Goal: Register for event/course

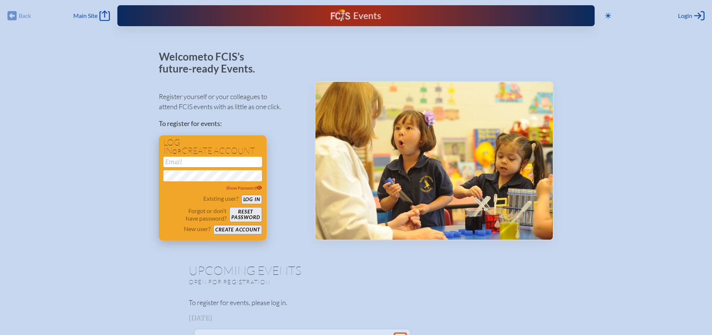
type input "[EMAIL_ADDRESS][DOMAIN_NAME]"
click at [247, 197] on button "Log in" at bounding box center [251, 199] width 21 height 9
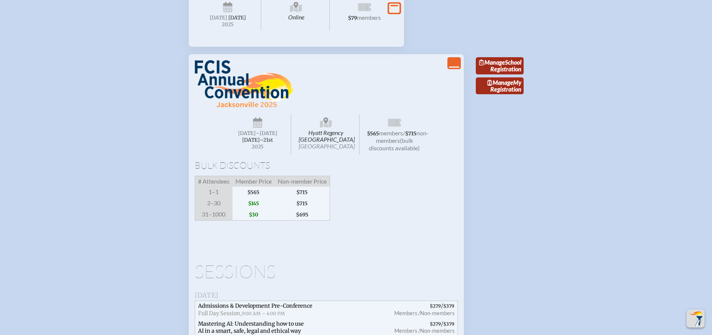
scroll to position [1047, 0]
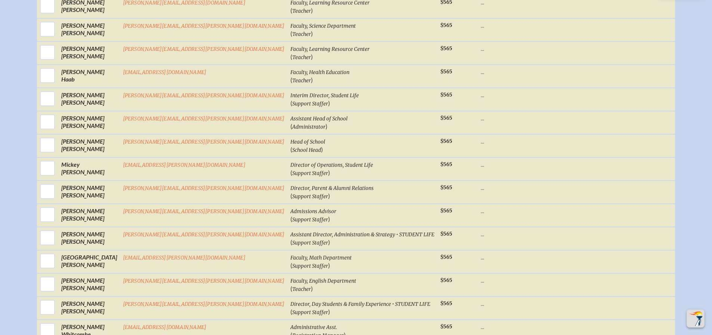
scroll to position [449, 0]
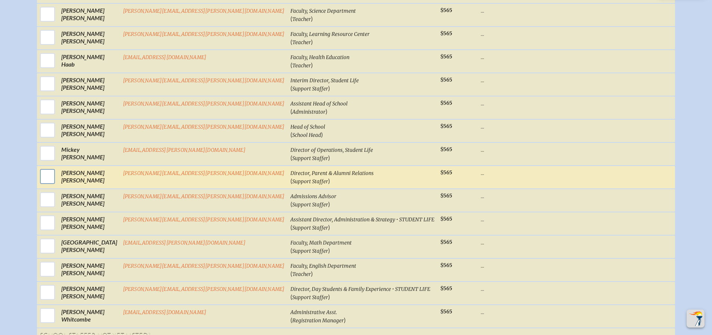
click at [57, 183] on input "checkbox" at bounding box center [47, 176] width 19 height 19
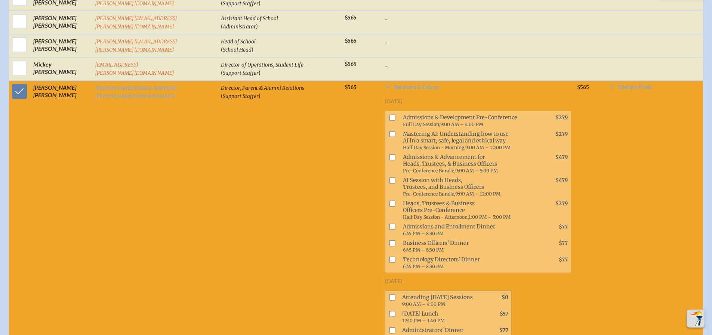
scroll to position [568, 0]
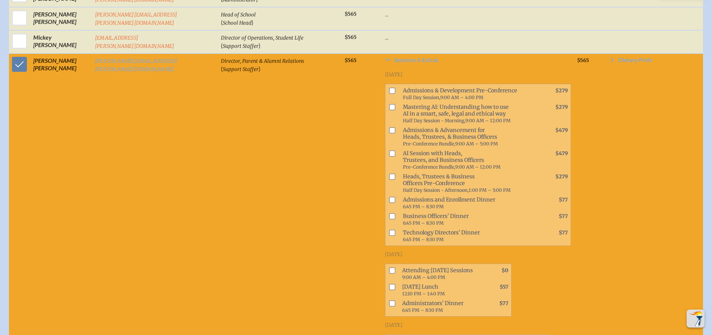
click at [259, 205] on td "Director, Parent & Alumni Relations ( Support Staffer )" at bounding box center [280, 223] width 124 height 341
click at [15, 65] on input "checkbox" at bounding box center [19, 64] width 19 height 19
checkbox input "false"
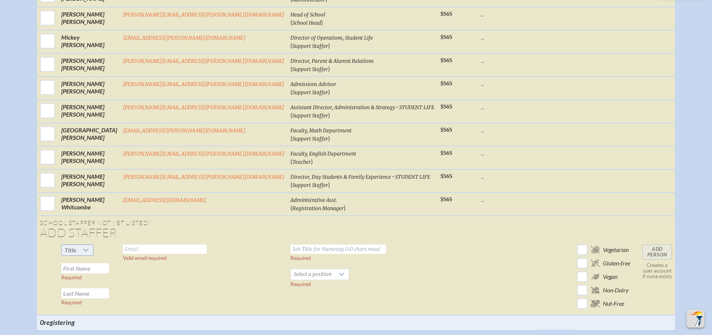
click at [93, 255] on div at bounding box center [86, 250] width 14 height 10
click at [120, 301] on li "Ms." at bounding box center [117, 302] width 32 height 10
click at [109, 273] on input "text" at bounding box center [85, 268] width 48 height 10
type input "[PERSON_NAME]"
click at [109, 298] on input "text" at bounding box center [85, 293] width 48 height 10
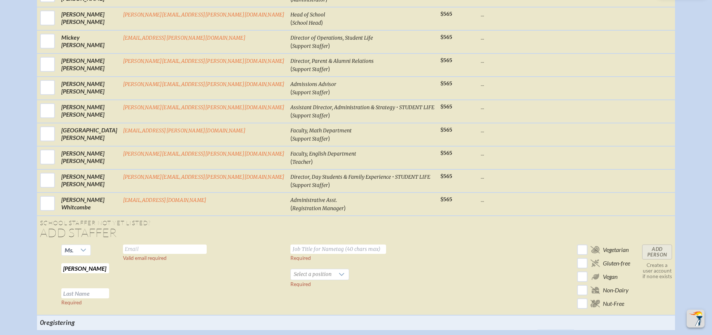
paste input "[PERSON_NAME]"
type input "[PERSON_NAME]"
click at [195, 254] on input "text" at bounding box center [165, 248] width 84 height 9
paste input "[PERSON_NAME][EMAIL_ADDRESS][PERSON_NAME][DOMAIN_NAME]"
type input "[PERSON_NAME][EMAIL_ADDRESS][PERSON_NAME][DOMAIN_NAME]"
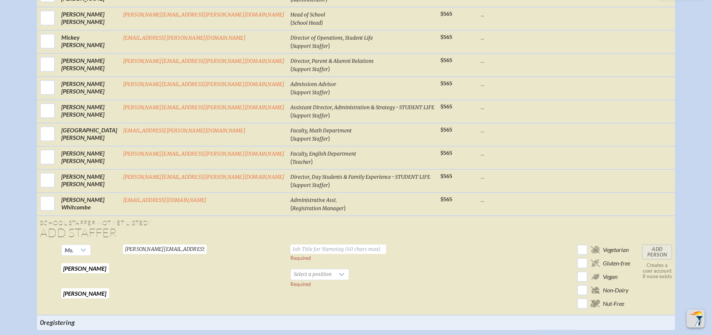
click at [290, 254] on input "text" at bounding box center [338, 248] width 96 height 9
paste input "Faculty, Science"
type input "Faculty, Science"
click at [291, 278] on span "Select a position" at bounding box center [313, 274] width 44 height 10
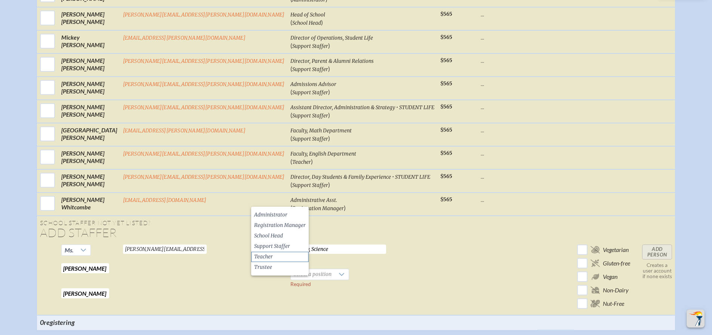
click at [290, 257] on li "Teacher" at bounding box center [280, 257] width 58 height 10
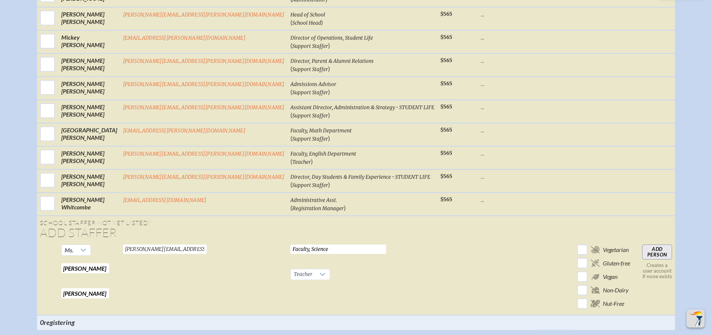
click at [478, 263] on td at bounding box center [508, 278] width 60 height 74
click at [642, 259] on input "Add Person" at bounding box center [657, 251] width 30 height 15
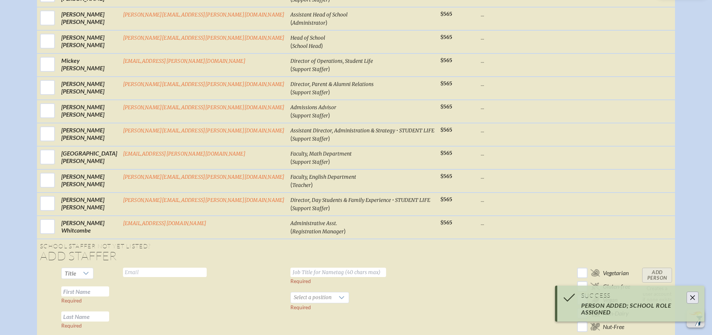
click at [393, 312] on td "Required Select a position Required" at bounding box center [362, 302] width 150 height 74
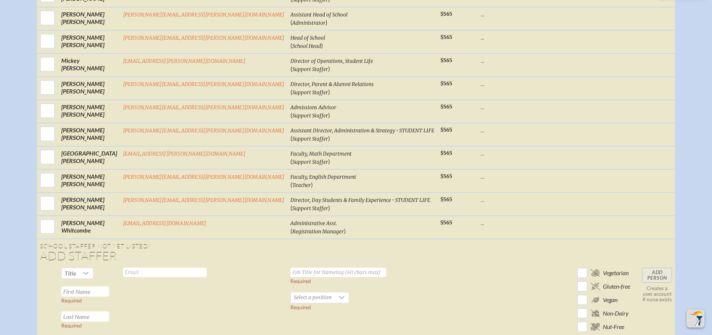
scroll to position [598, 0]
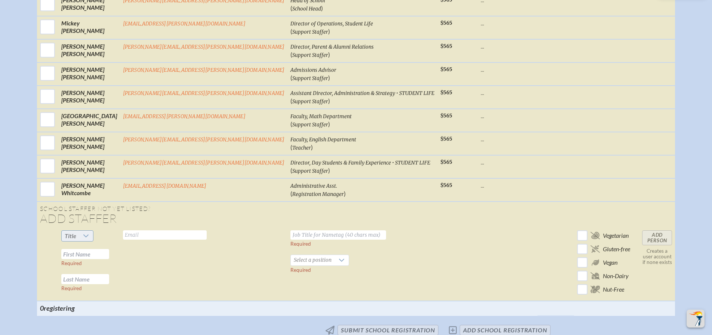
click at [89, 239] on icon at bounding box center [86, 236] width 6 height 6
click at [123, 258] on li "Mr" at bounding box center [117, 256] width 32 height 10
click at [109, 258] on input "text" at bounding box center [85, 254] width 48 height 10
paste input "[DEMOGRAPHIC_DATA][PERSON_NAME]"
drag, startPoint x: 127, startPoint y: 261, endPoint x: 154, endPoint y: 265, distance: 27.2
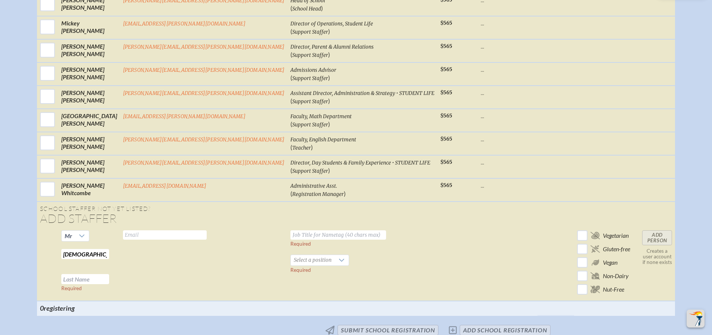
click at [156, 265] on tr "Mr [PERSON_NAME] Required Required Valid email required Required Select a posit…" at bounding box center [356, 264] width 638 height 74
type input "[DEMOGRAPHIC_DATA]"
click at [112, 281] on td "[PERSON_NAME] Required Required" at bounding box center [89, 264] width 62 height 74
click at [109, 283] on input "text" at bounding box center [85, 279] width 48 height 10
paste input "[PERSON_NAME]"
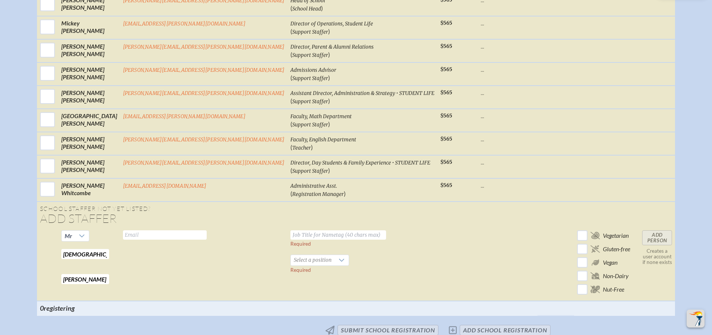
type input "[PERSON_NAME]"
click at [195, 240] on input "text" at bounding box center [165, 234] width 84 height 9
paste input "[EMAIL_ADDRESS][PERSON_NAME][DOMAIN_NAME]"
type input "[EMAIL_ADDRESS][PERSON_NAME][DOMAIN_NAME]"
click at [290, 240] on input "text" at bounding box center [338, 234] width 96 height 9
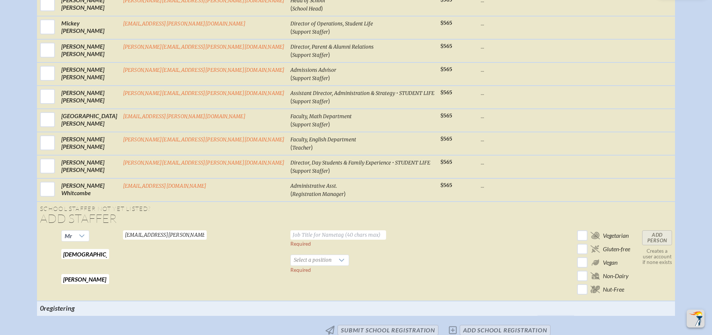
paste input "Head of House & Camp Manager • STUDENT LIFE"
type input "Head of House & Camp Manager • STUDENT LIFE"
click at [291, 265] on span "Select a position" at bounding box center [313, 260] width 44 height 10
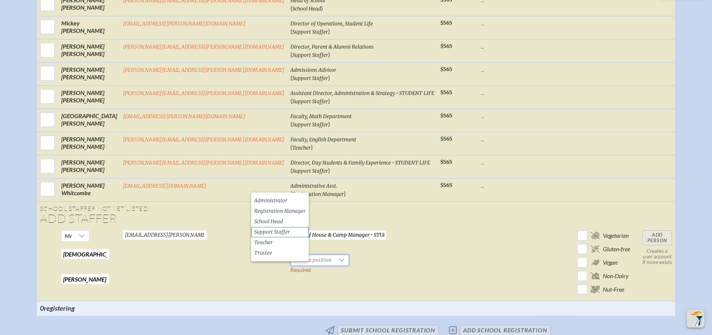
click at [273, 232] on span "Support Staffer" at bounding box center [272, 231] width 36 height 7
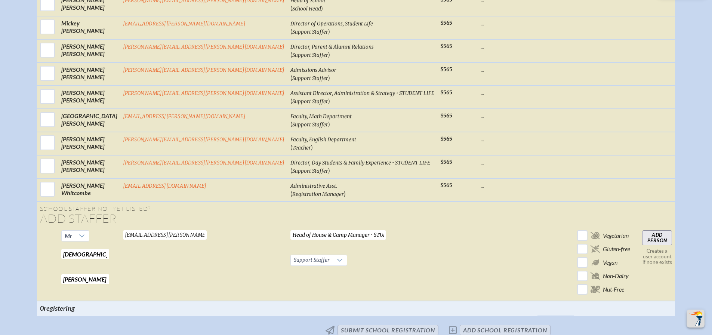
click at [437, 241] on td at bounding box center [457, 264] width 40 height 74
click at [642, 241] on input "Add Person" at bounding box center [657, 237] width 30 height 15
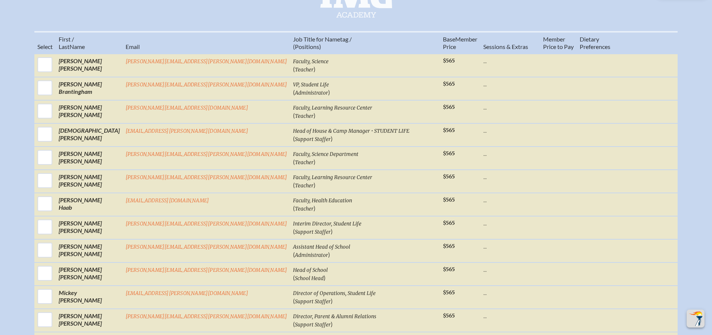
scroll to position [336, 0]
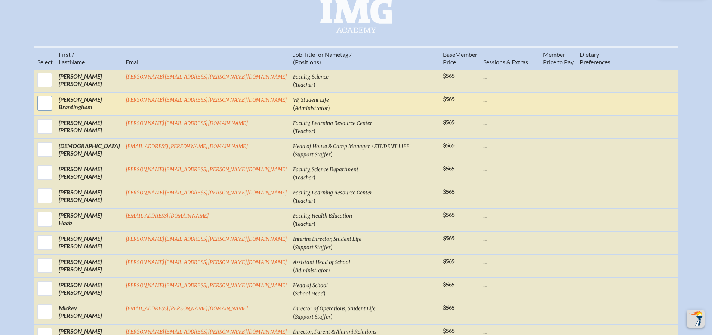
click at [54, 108] on input "checkbox" at bounding box center [45, 103] width 19 height 19
checkbox input "true"
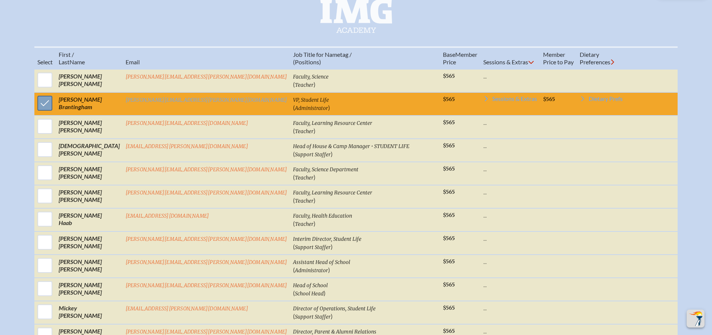
scroll to position [374, 0]
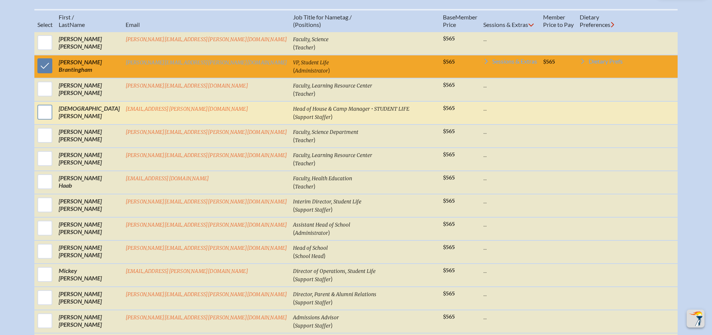
click at [54, 119] on input "checkbox" at bounding box center [45, 112] width 19 height 19
checkbox input "true"
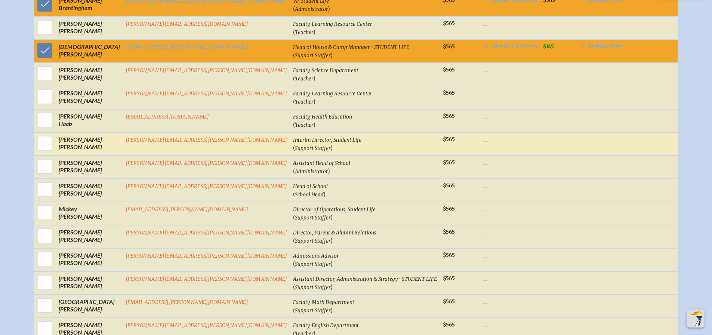
scroll to position [449, 0]
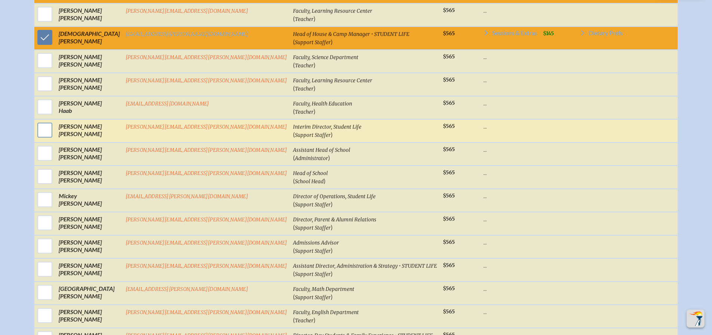
click at [54, 135] on input "checkbox" at bounding box center [45, 130] width 19 height 19
checkbox input "true"
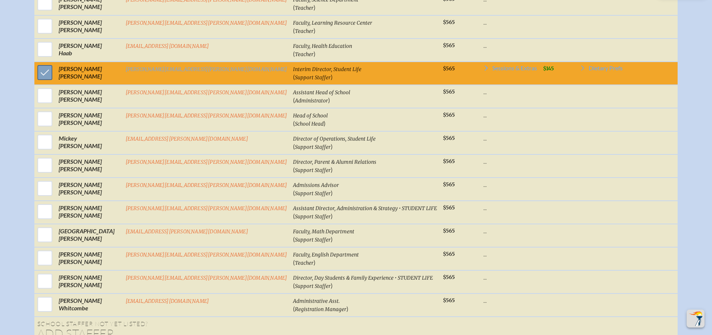
scroll to position [523, 0]
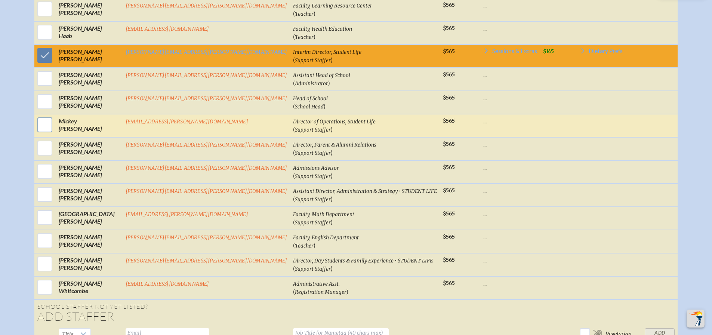
click at [54, 133] on input "checkbox" at bounding box center [45, 124] width 19 height 19
checkbox input "true"
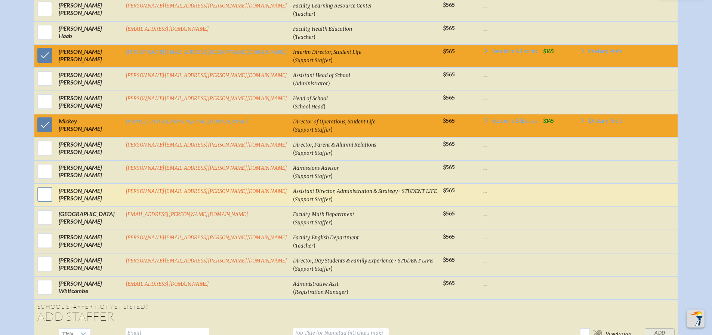
click at [54, 197] on input "checkbox" at bounding box center [45, 194] width 19 height 19
checkbox input "true"
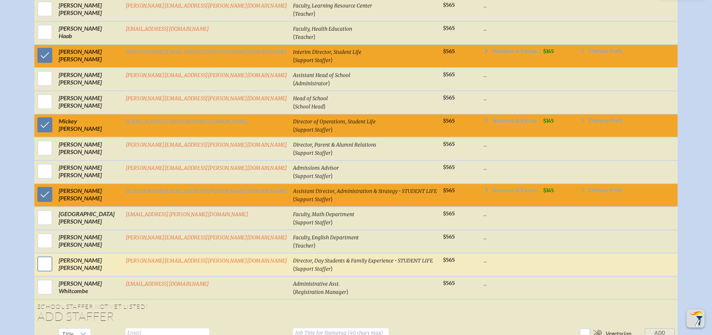
click at [54, 266] on input "checkbox" at bounding box center [45, 264] width 19 height 19
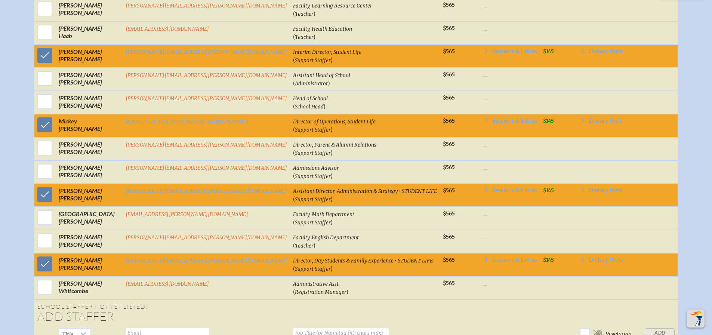
drag, startPoint x: 90, startPoint y: 269, endPoint x: 89, endPoint y: 259, distance: 10.2
click at [54, 269] on input "checkbox" at bounding box center [45, 264] width 19 height 19
checkbox input "false"
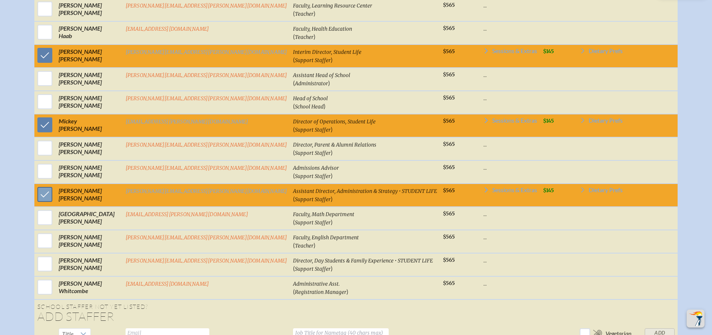
click at [54, 197] on input "checkbox" at bounding box center [45, 194] width 19 height 19
checkbox input "false"
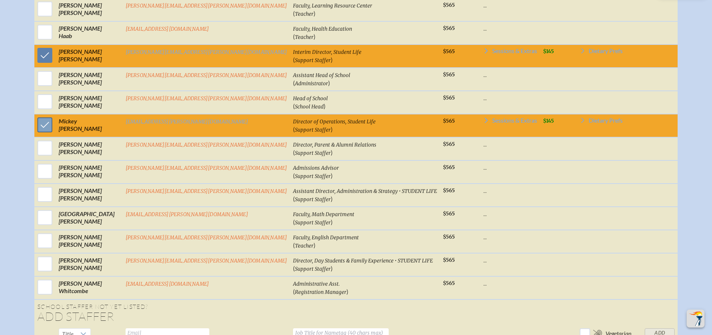
click at [54, 131] on input "checkbox" at bounding box center [45, 124] width 19 height 19
checkbox input "false"
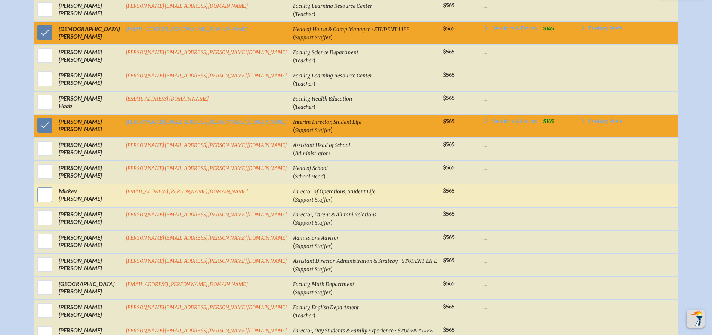
scroll to position [449, 0]
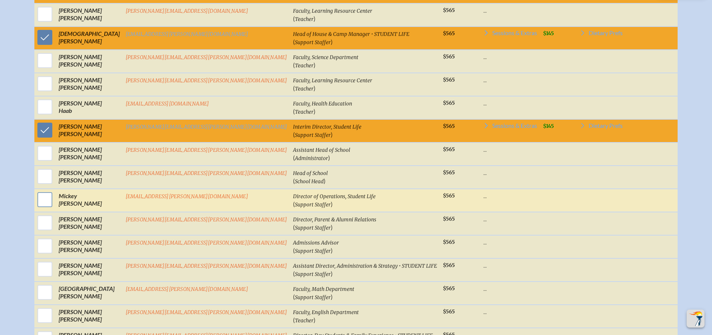
click at [54, 131] on input "checkbox" at bounding box center [45, 130] width 19 height 19
checkbox input "false"
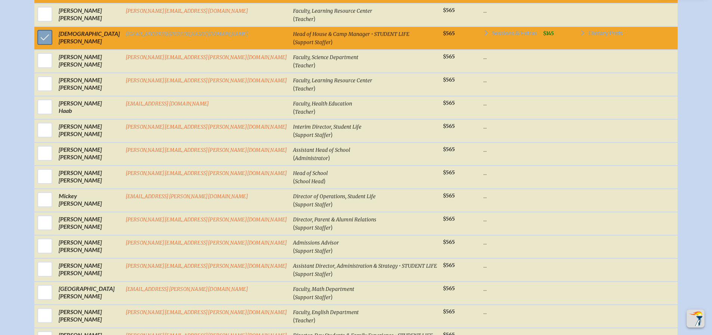
click at [54, 43] on input "checkbox" at bounding box center [45, 37] width 19 height 19
checkbox input "false"
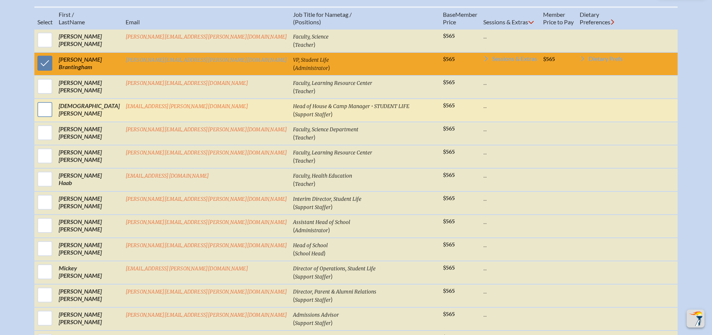
scroll to position [374, 0]
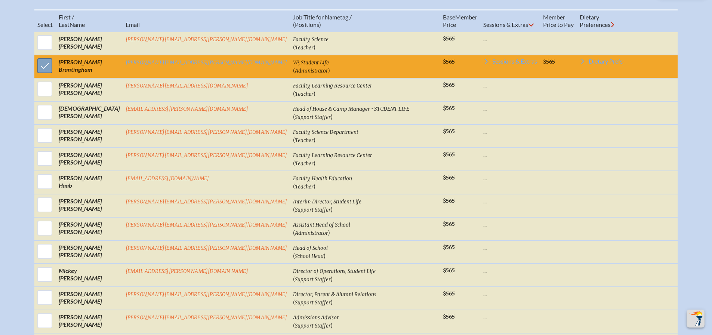
click at [54, 70] on input "checkbox" at bounding box center [45, 65] width 19 height 19
checkbox input "false"
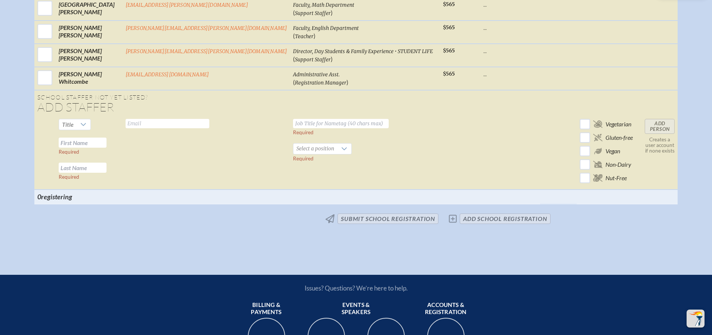
scroll to position [748, 0]
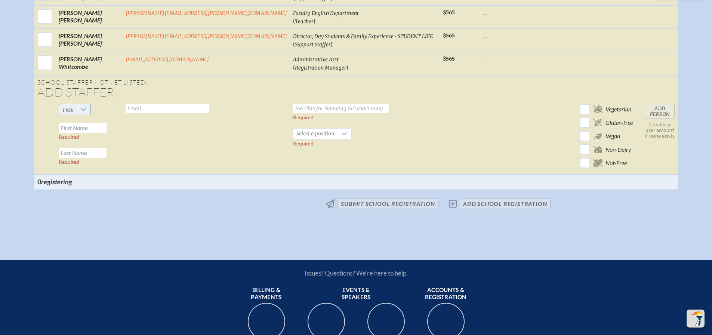
click at [86, 113] on icon at bounding box center [83, 110] width 6 height 6
click at [118, 137] on li "Mrs" at bounding box center [117, 140] width 32 height 10
click at [107, 133] on input "text" at bounding box center [83, 128] width 48 height 10
click at [107, 132] on input "text" at bounding box center [83, 128] width 48 height 10
paste input "[PERSON_NAME]"
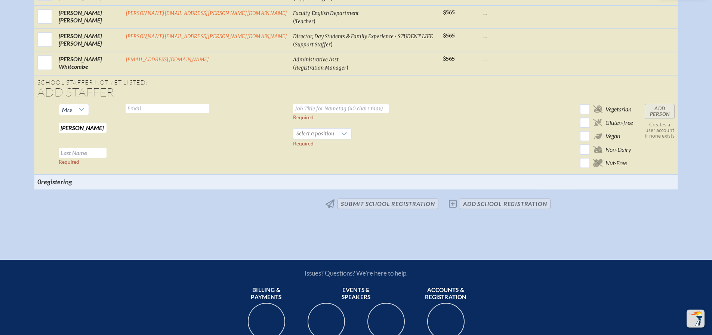
drag, startPoint x: 142, startPoint y: 138, endPoint x: 127, endPoint y: 136, distance: 14.4
click at [107, 133] on input "[PERSON_NAME]" at bounding box center [83, 128] width 48 height 10
type input "[PERSON_NAME]"
click at [107, 158] on input "text" at bounding box center [83, 153] width 48 height 10
paste input "[PERSON_NAME]"
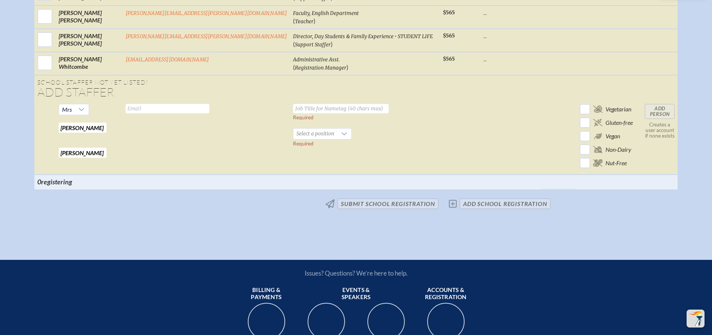
type input "[PERSON_NAME]"
click at [172, 113] on input "text" at bounding box center [168, 108] width 84 height 9
paste input "[PERSON_NAME]"
type input "[PERSON_NAME]"
drag, startPoint x: 172, startPoint y: 113, endPoint x: 135, endPoint y: 109, distance: 37.2
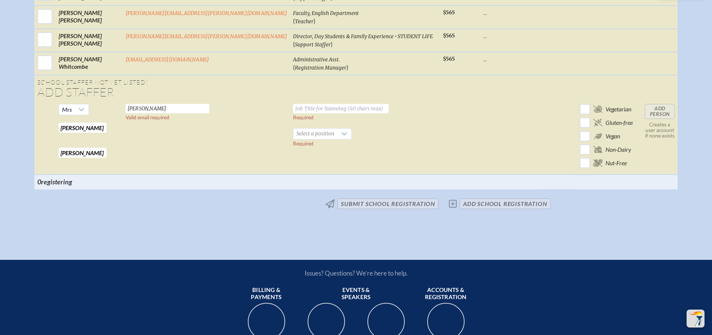
click at [135, 109] on tr "Mrs [PERSON_NAME] Required [PERSON_NAME] Required [PERSON_NAME] Valid email req…" at bounding box center [356, 138] width 644 height 74
click at [176, 113] on input "text" at bounding box center [168, 108] width 84 height 9
paste input "[PERSON_NAME][EMAIL_ADDRESS][PERSON_NAME][DOMAIN_NAME]"
type input "[PERSON_NAME][EMAIL_ADDRESS][PERSON_NAME][DOMAIN_NAME]"
click at [293, 113] on input "text" at bounding box center [341, 108] width 96 height 9
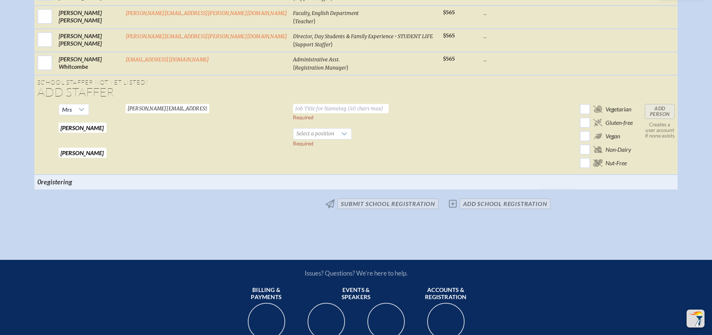
paste input "Assistant Director, Leadership & Education • STUDENT LIFE"
type input "Assistant Director, Leadership & Education • STUDENT LIFE"
click at [440, 146] on td at bounding box center [460, 138] width 40 height 74
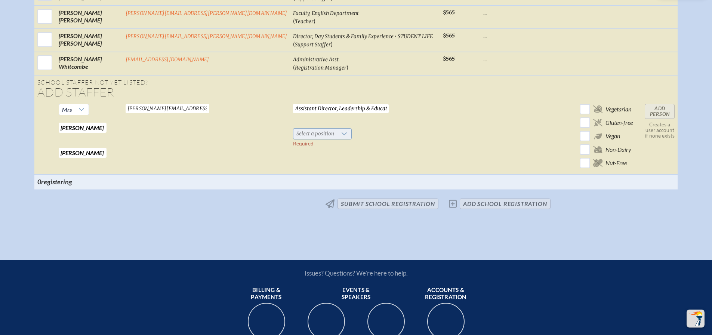
click at [293, 139] on span "Select a position" at bounding box center [315, 134] width 44 height 10
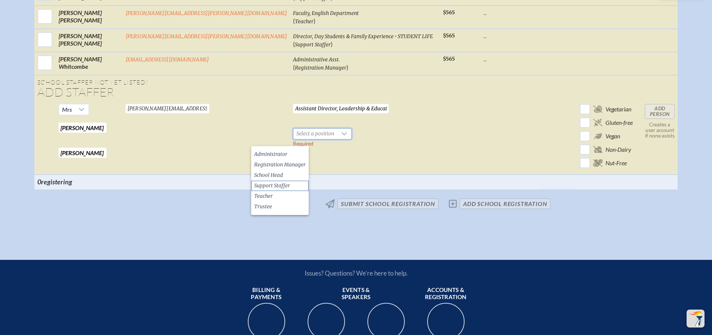
click at [284, 186] on span "Support Staffer" at bounding box center [272, 185] width 36 height 7
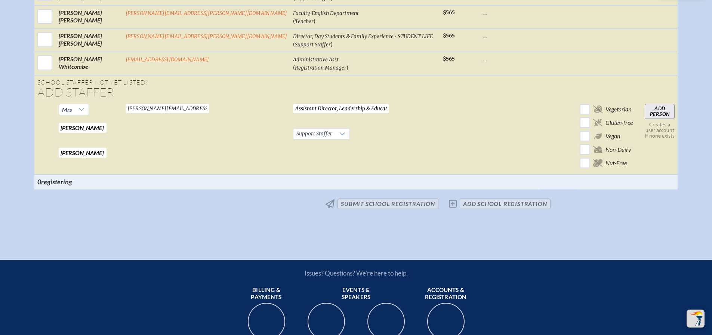
click at [645, 118] on input "Add Person" at bounding box center [660, 111] width 30 height 15
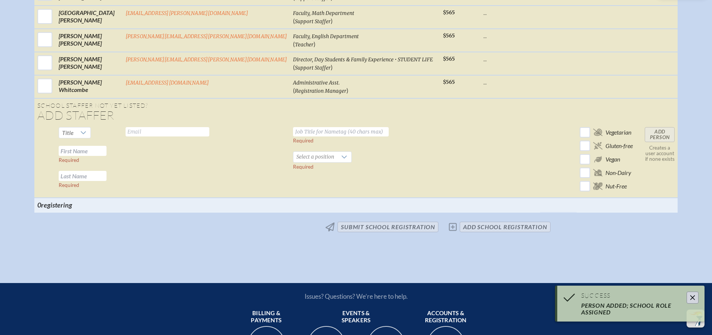
click at [480, 144] on td at bounding box center [510, 161] width 60 height 74
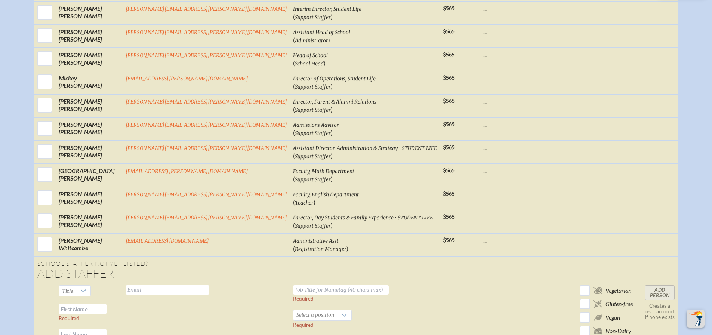
scroll to position [598, 0]
